Goal: Find specific page/section

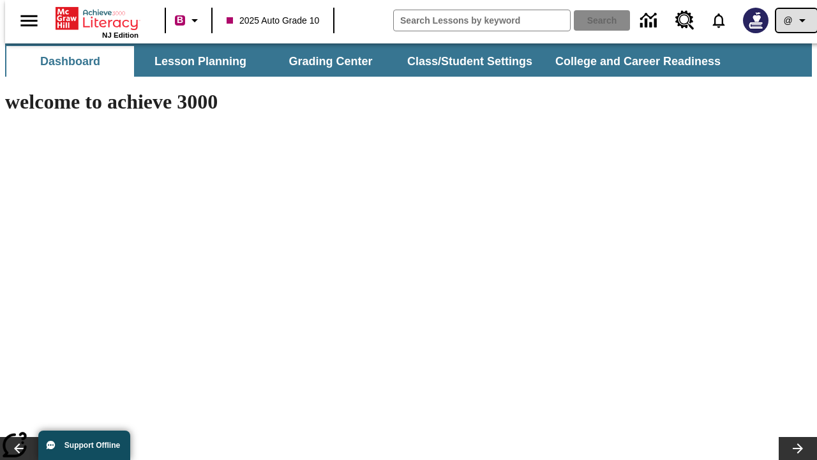
click at [795, 20] on icon "Profile/Settings" at bounding box center [802, 20] width 15 height 15
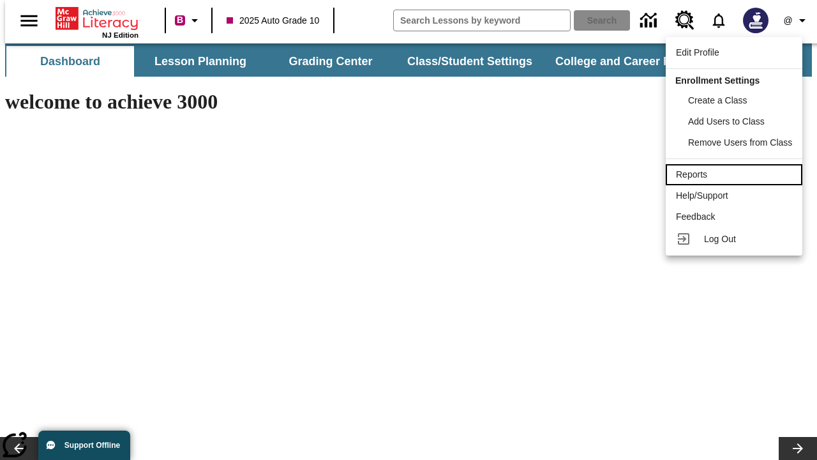
click at [736, 174] on div "Reports" at bounding box center [734, 174] width 116 height 13
